Goal: Task Accomplishment & Management: Manage account settings

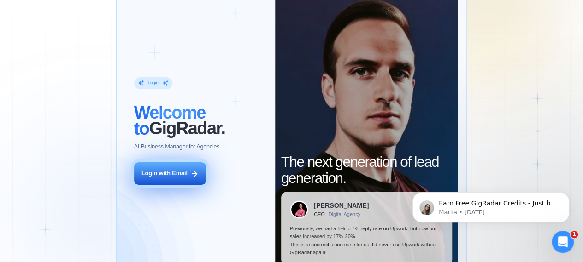
click at [156, 167] on button "Login with Email" at bounding box center [170, 174] width 72 height 23
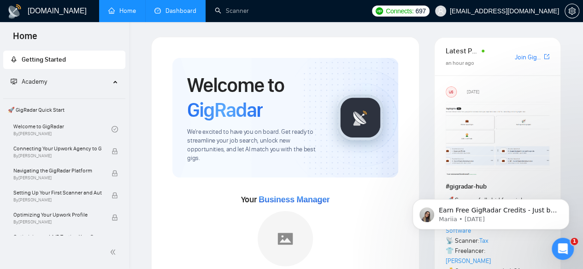
click at [194, 12] on link "Dashboard" at bounding box center [175, 11] width 42 height 8
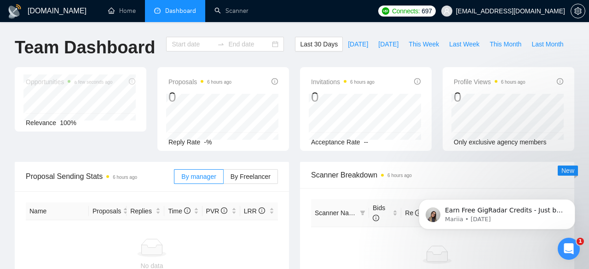
type input "[DATE]"
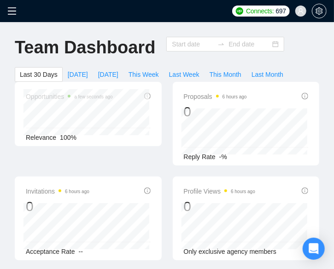
type input "[DATE]"
